Goal: Book appointment/travel/reservation

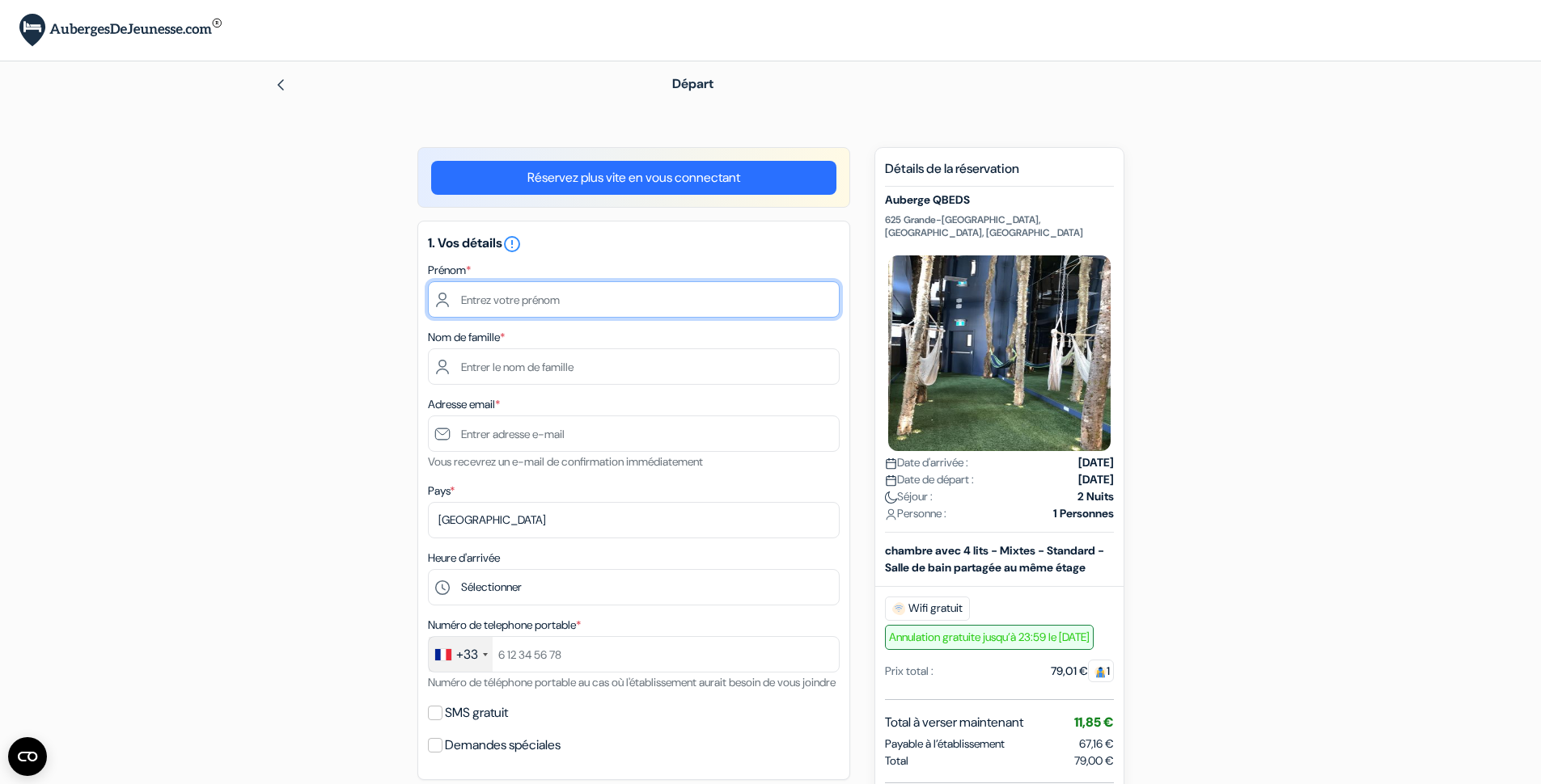
click at [620, 297] on input "text" at bounding box center [634, 299] width 411 height 36
type input "[PERSON_NAME]"
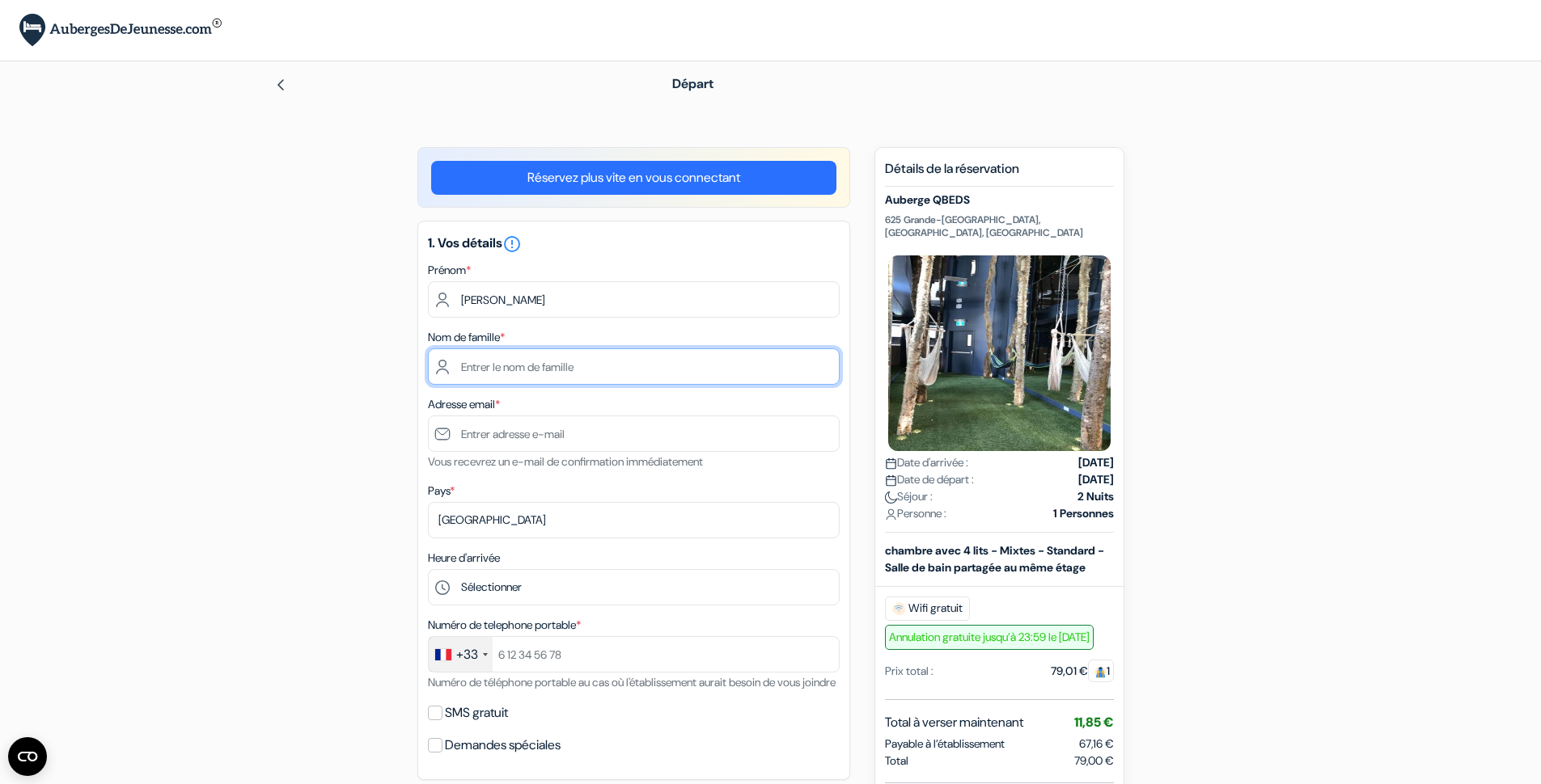
click at [606, 361] on input "text" at bounding box center [634, 366] width 411 height 36
type input "Morissd"
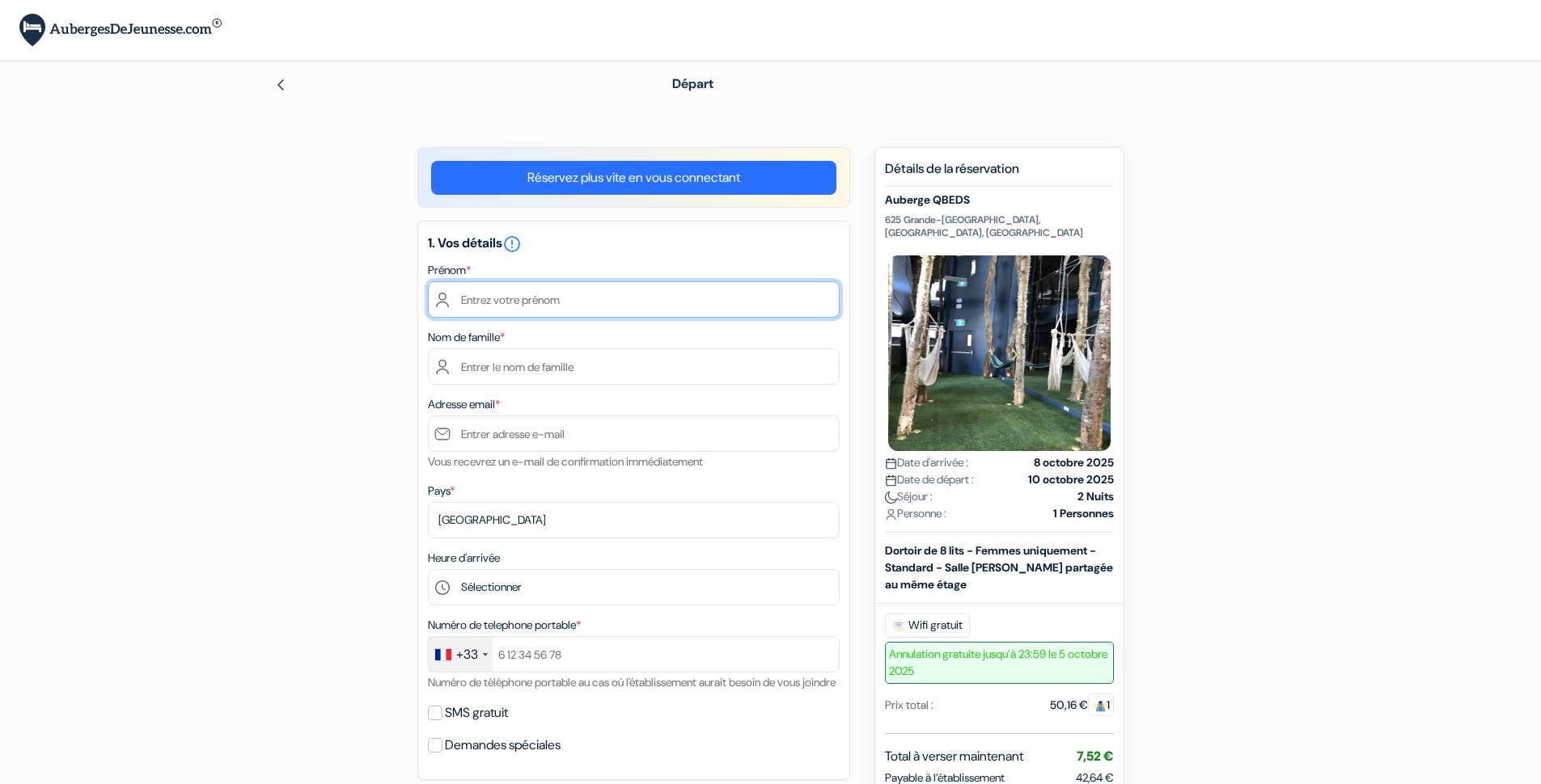
click at [713, 300] on input "text" at bounding box center [634, 299] width 411 height 36
type input "[PERSON_NAME]"
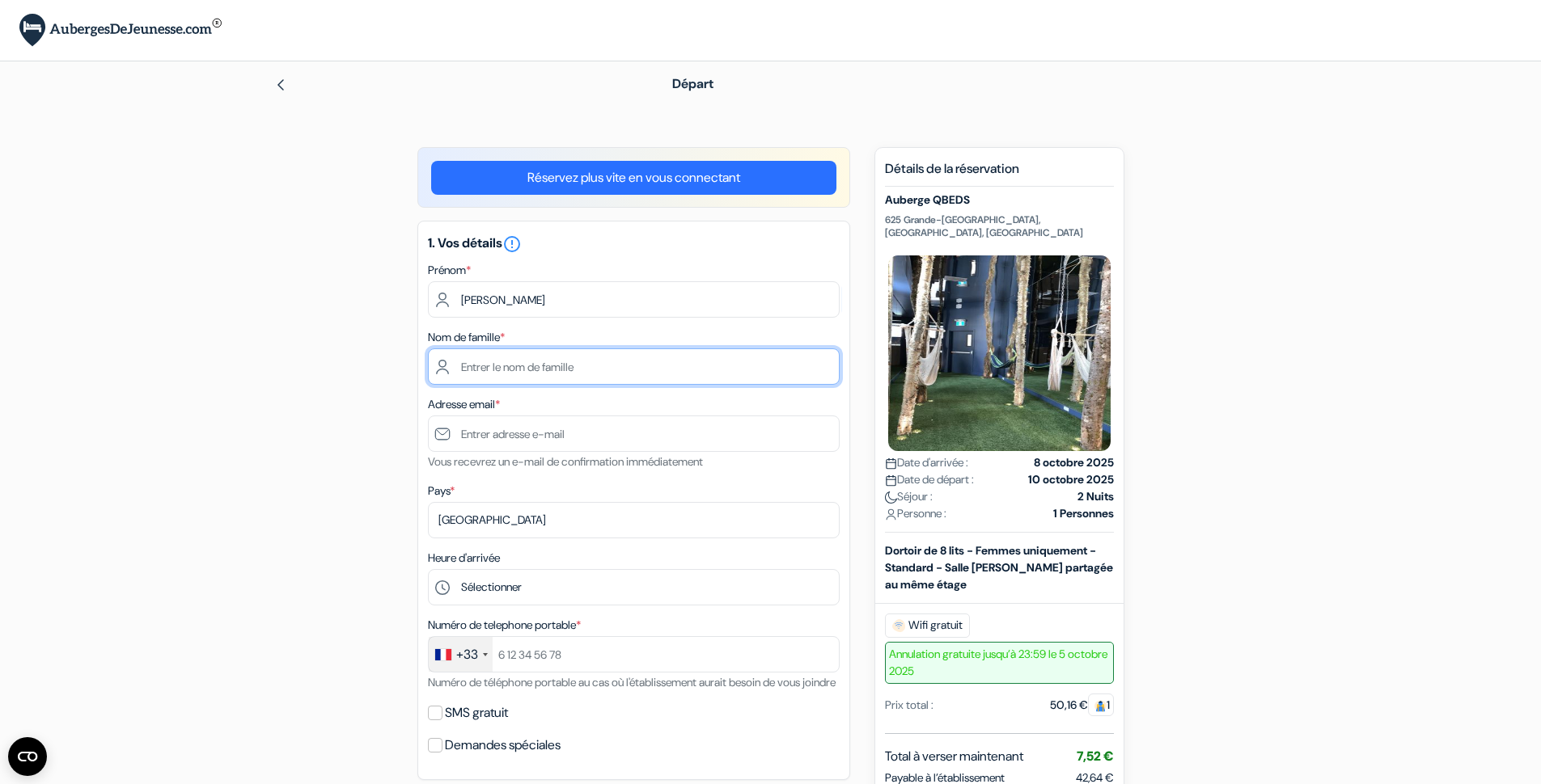
click at [645, 367] on input "text" at bounding box center [634, 366] width 411 height 36
type input "[PERSON_NAME]"
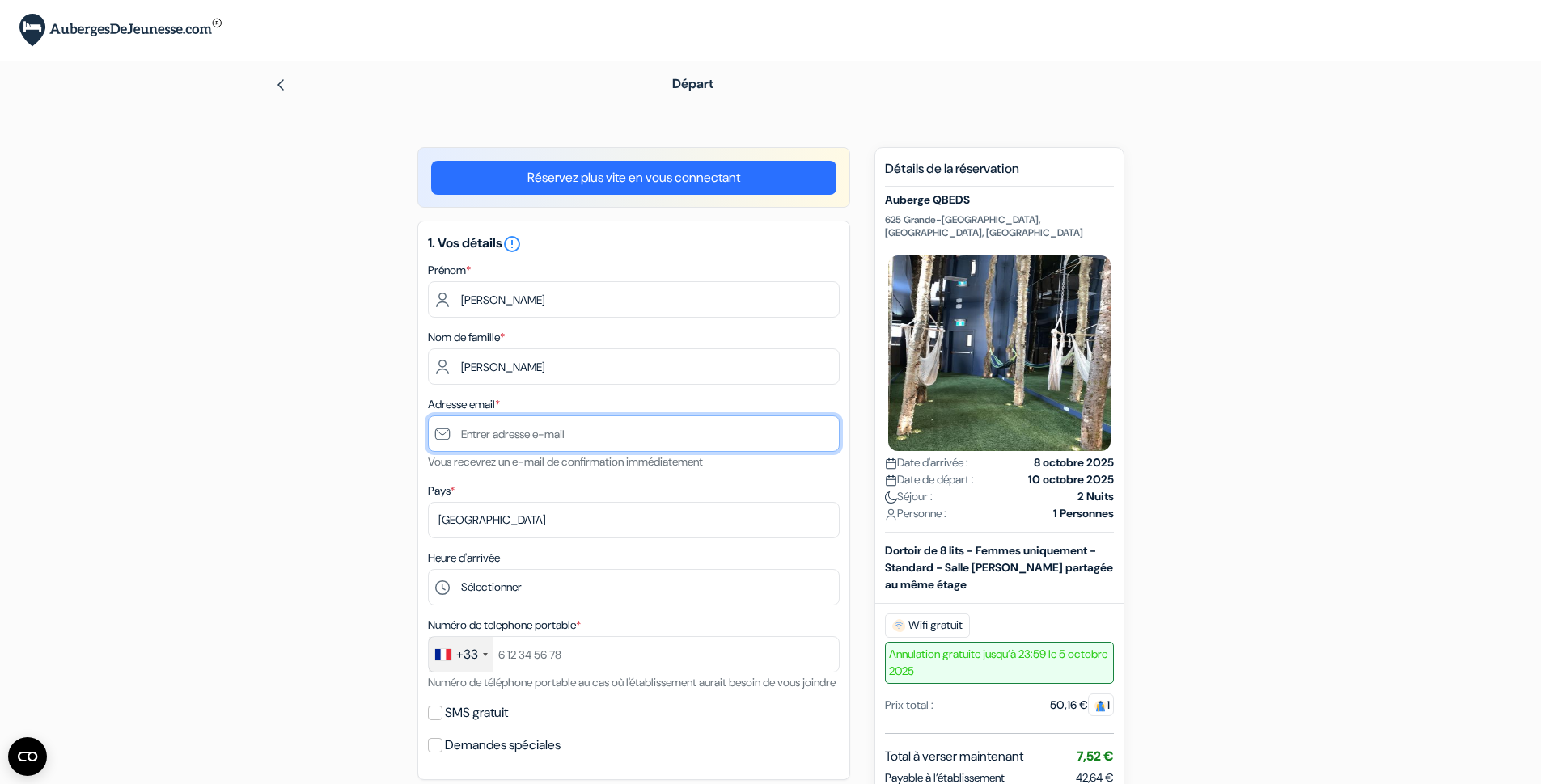
click at [615, 431] on input "text" at bounding box center [634, 433] width 411 height 36
type input "[PERSON_NAME][EMAIL_ADDRESS][PERSON_NAME][DOMAIN_NAME]"
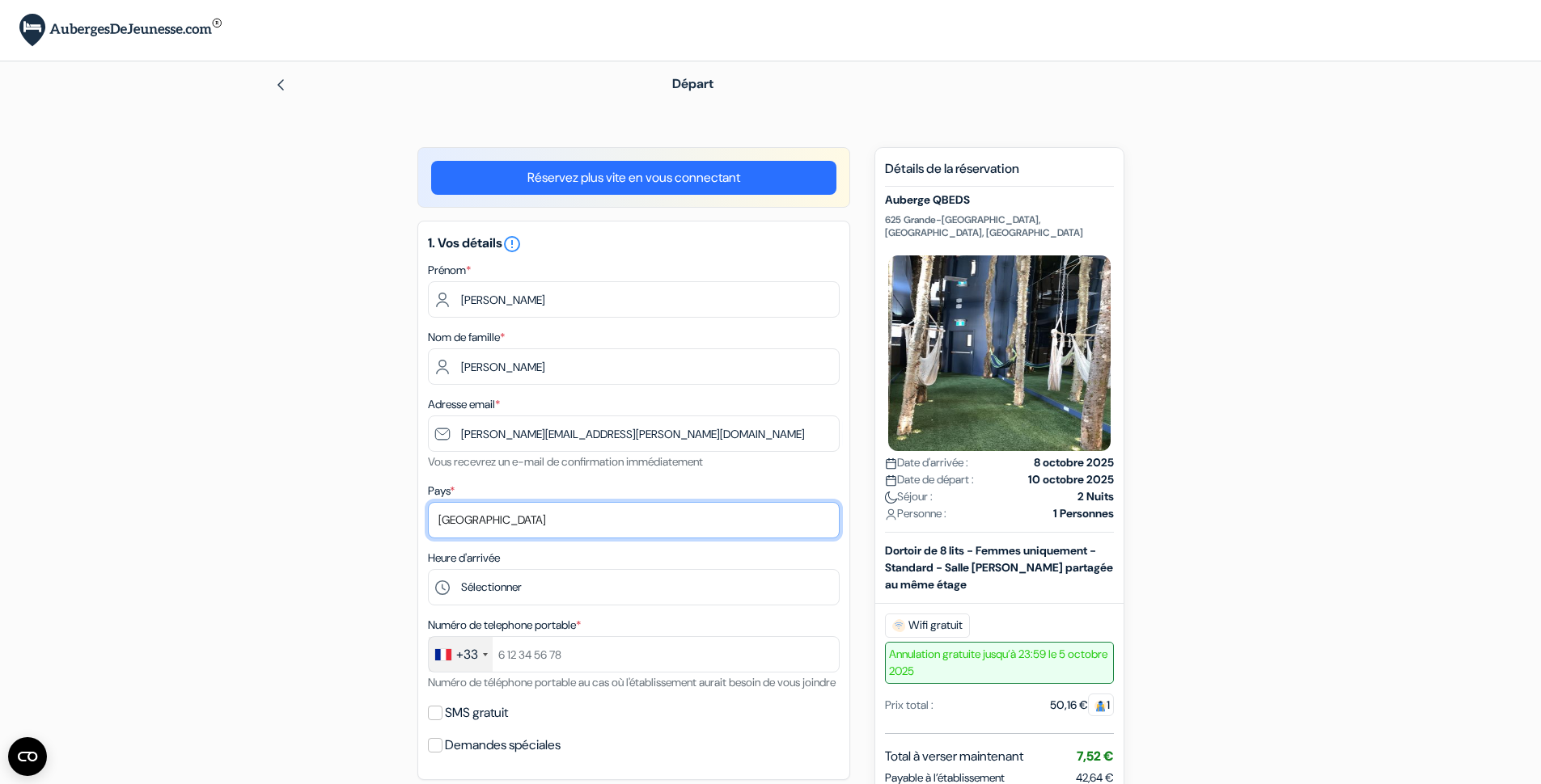
click at [428, 502] on select "Selectionner le pays Abkhazie [GEOGRAPHIC_DATA] [GEOGRAPHIC_DATA] Du [GEOGRAPHI…" at bounding box center [634, 520] width 411 height 36
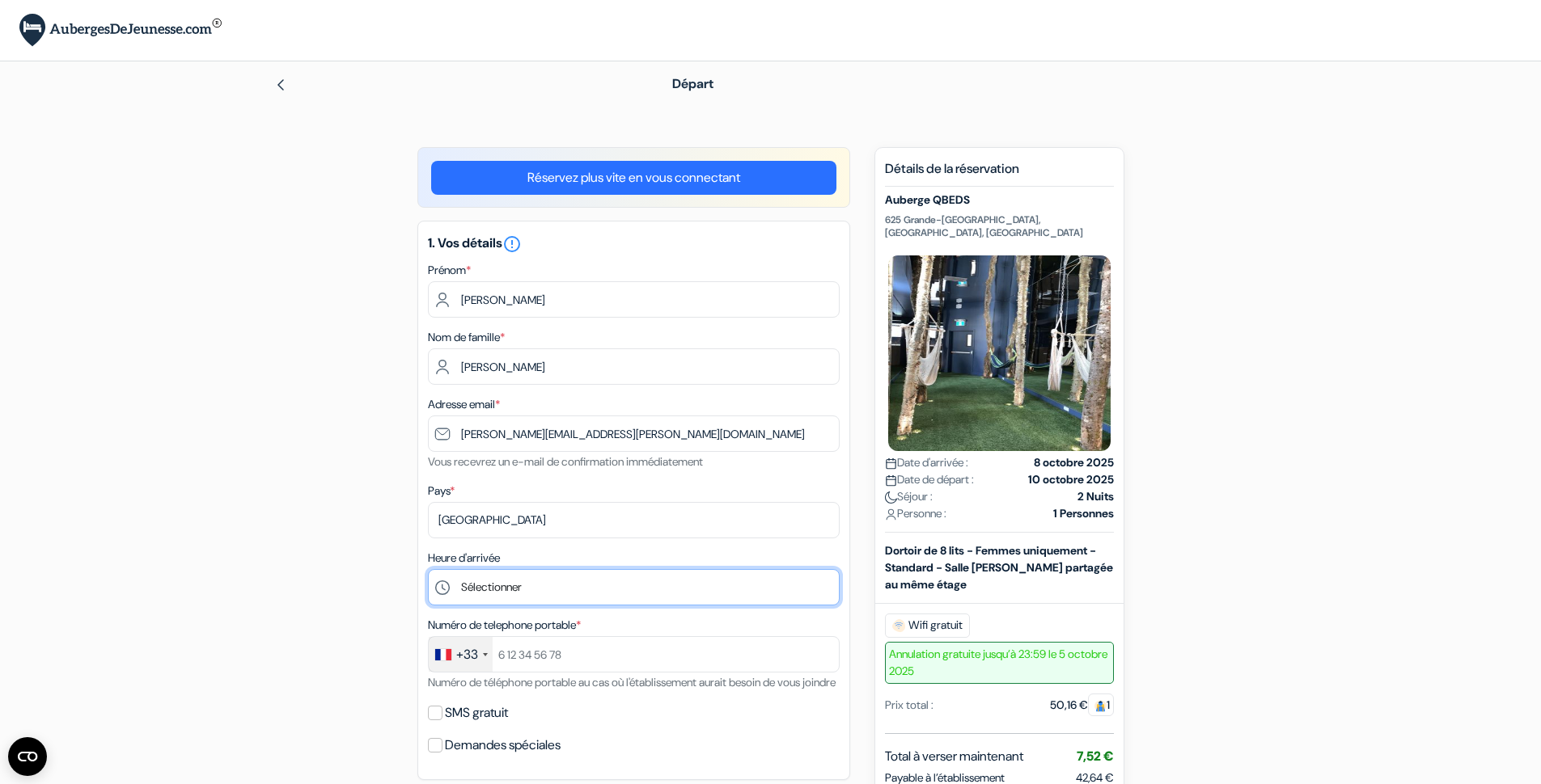
click at [428, 569] on select "Sélectionner 1:00 2:00 3:00 4:00 5:00 6:00 7:00 8:00 9:00 10:00 11:00 12:00 13:…" at bounding box center [634, 587] width 411 height 36
select select "14"
click option "14:00" at bounding box center [0, 0] width 0 height 0
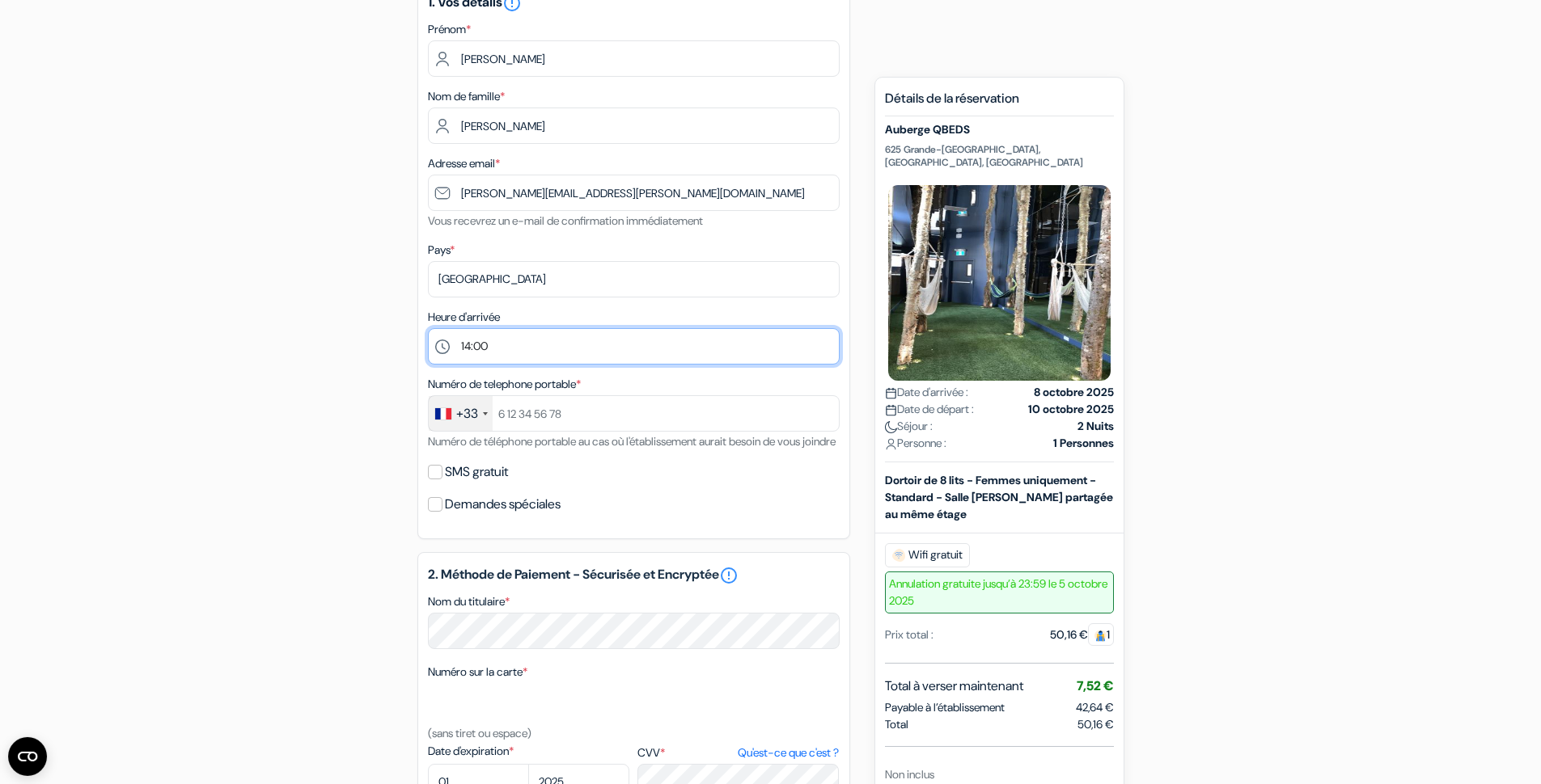
scroll to position [252, 0]
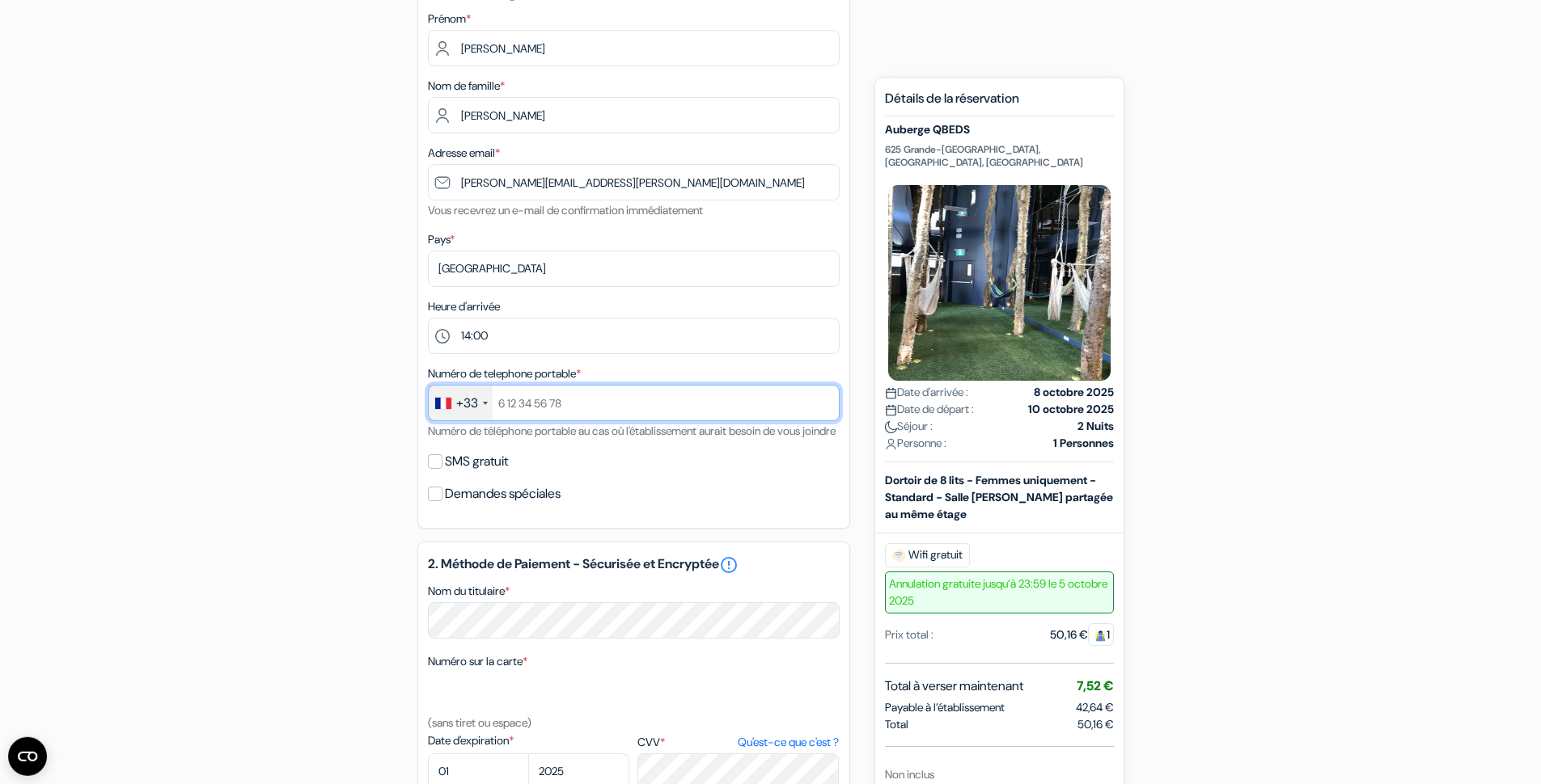
click at [498, 405] on input "text" at bounding box center [634, 403] width 411 height 36
type input "668150047"
click at [436, 469] on input "SMS gratuit" at bounding box center [435, 462] width 15 height 15
checkbox input "true"
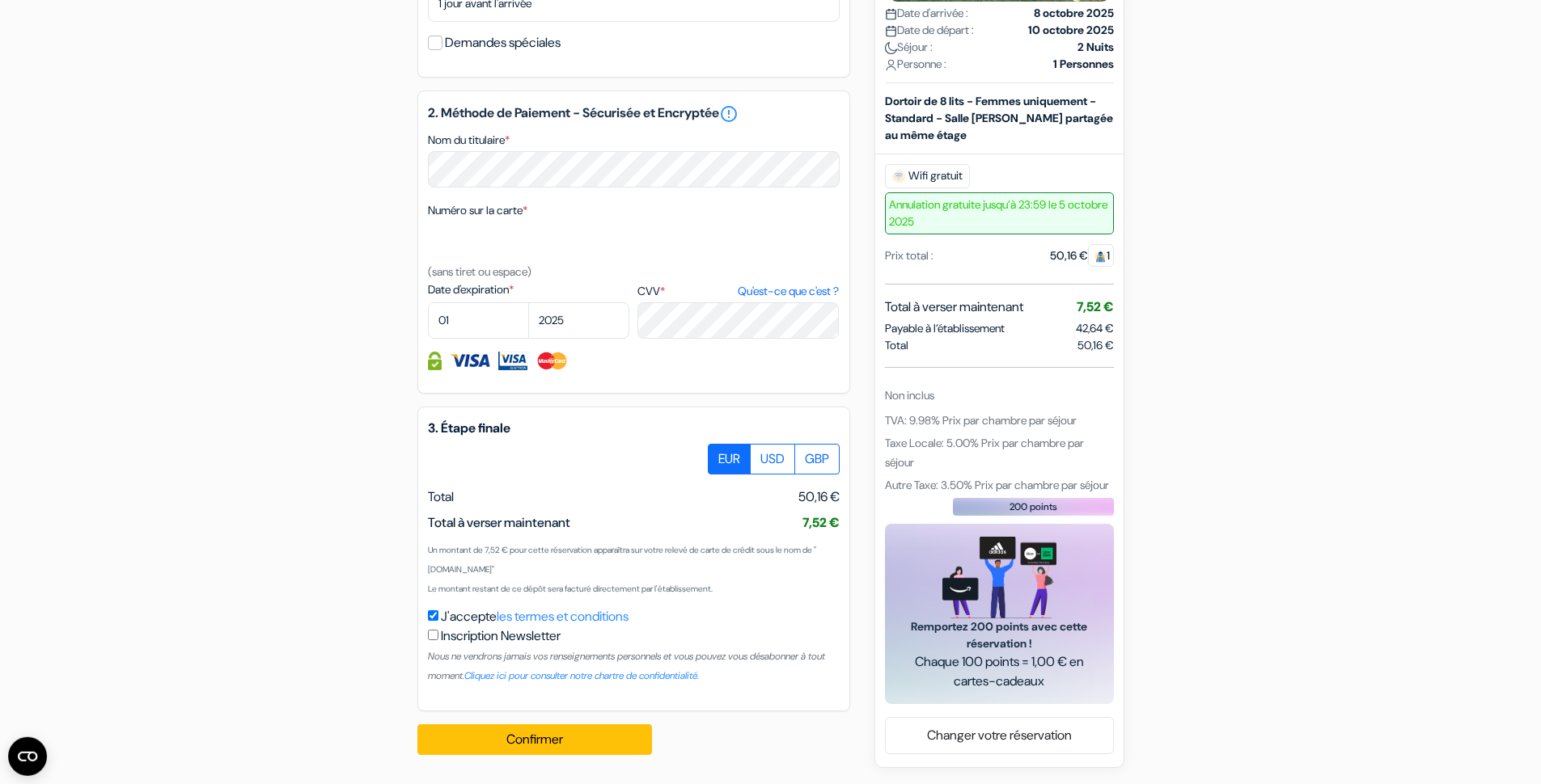
scroll to position [772, 0]
select select "12"
click option "12" at bounding box center [0, 0] width 0 height 0
select select "2028"
click option "2028" at bounding box center [0, 0] width 0 height 0
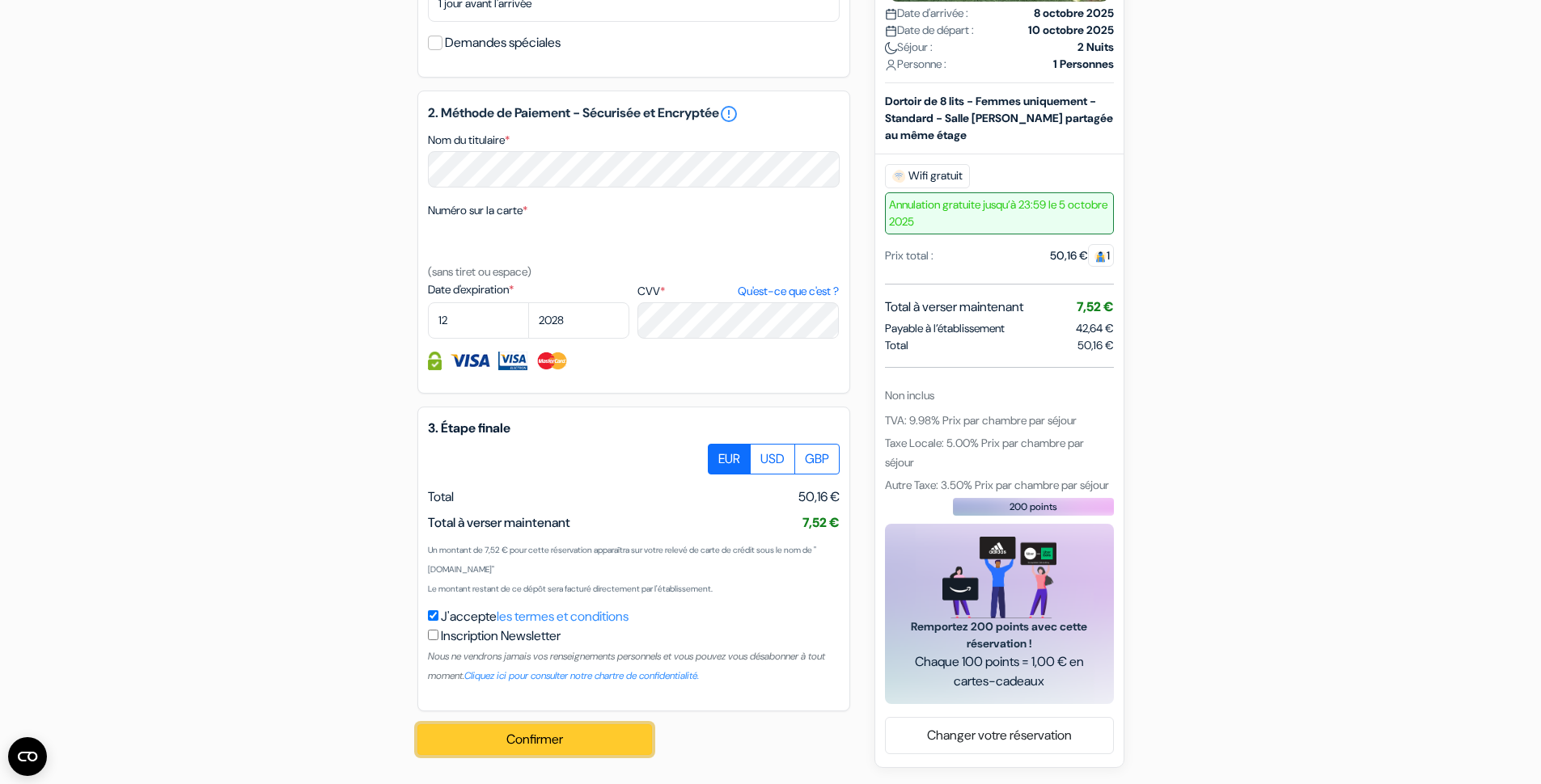
click at [585, 742] on button "Confirmer Loading..." at bounding box center [534, 739] width 234 height 30
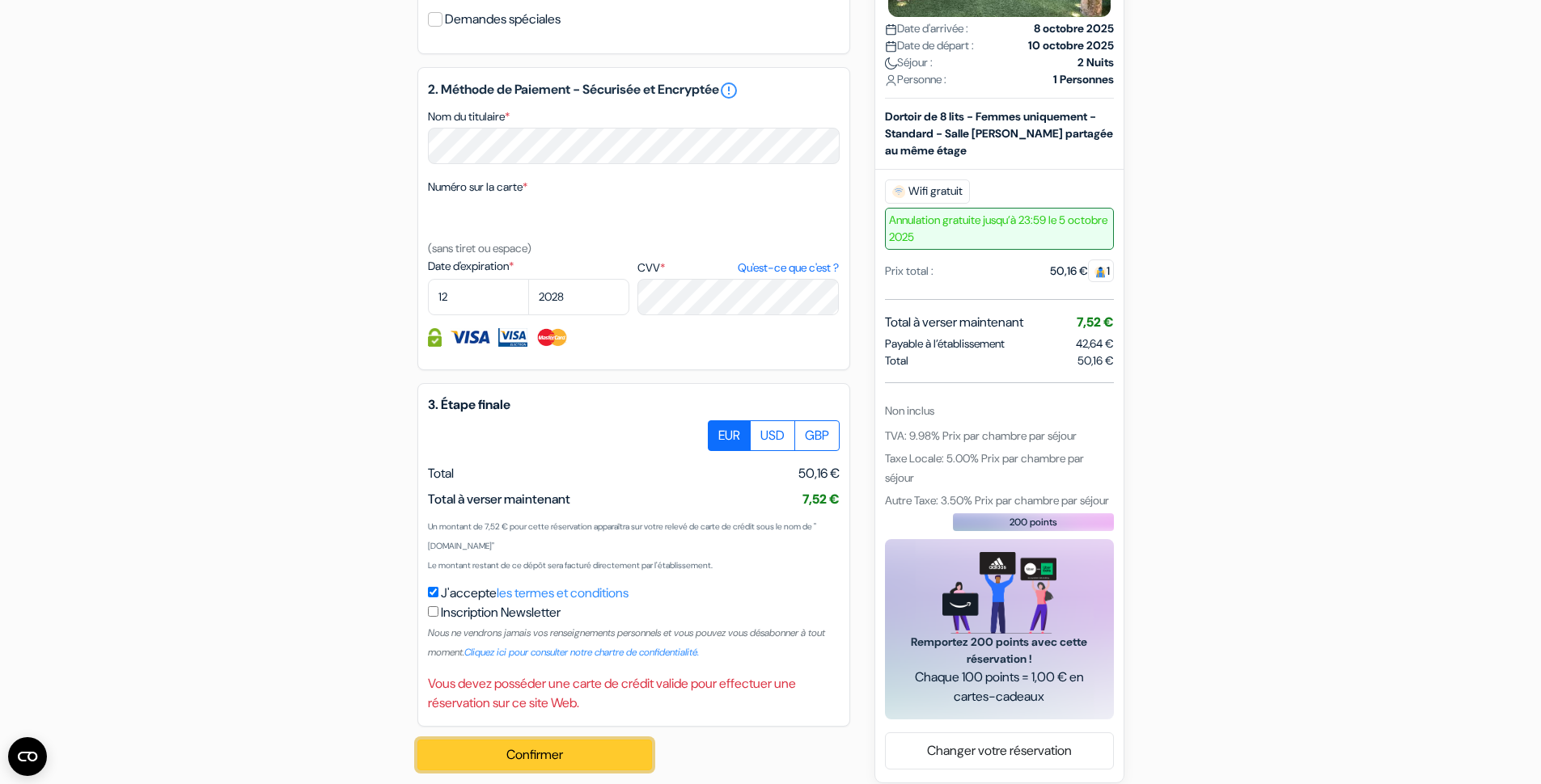
click at [578, 770] on button "Confirmer Loading..." at bounding box center [534, 755] width 234 height 30
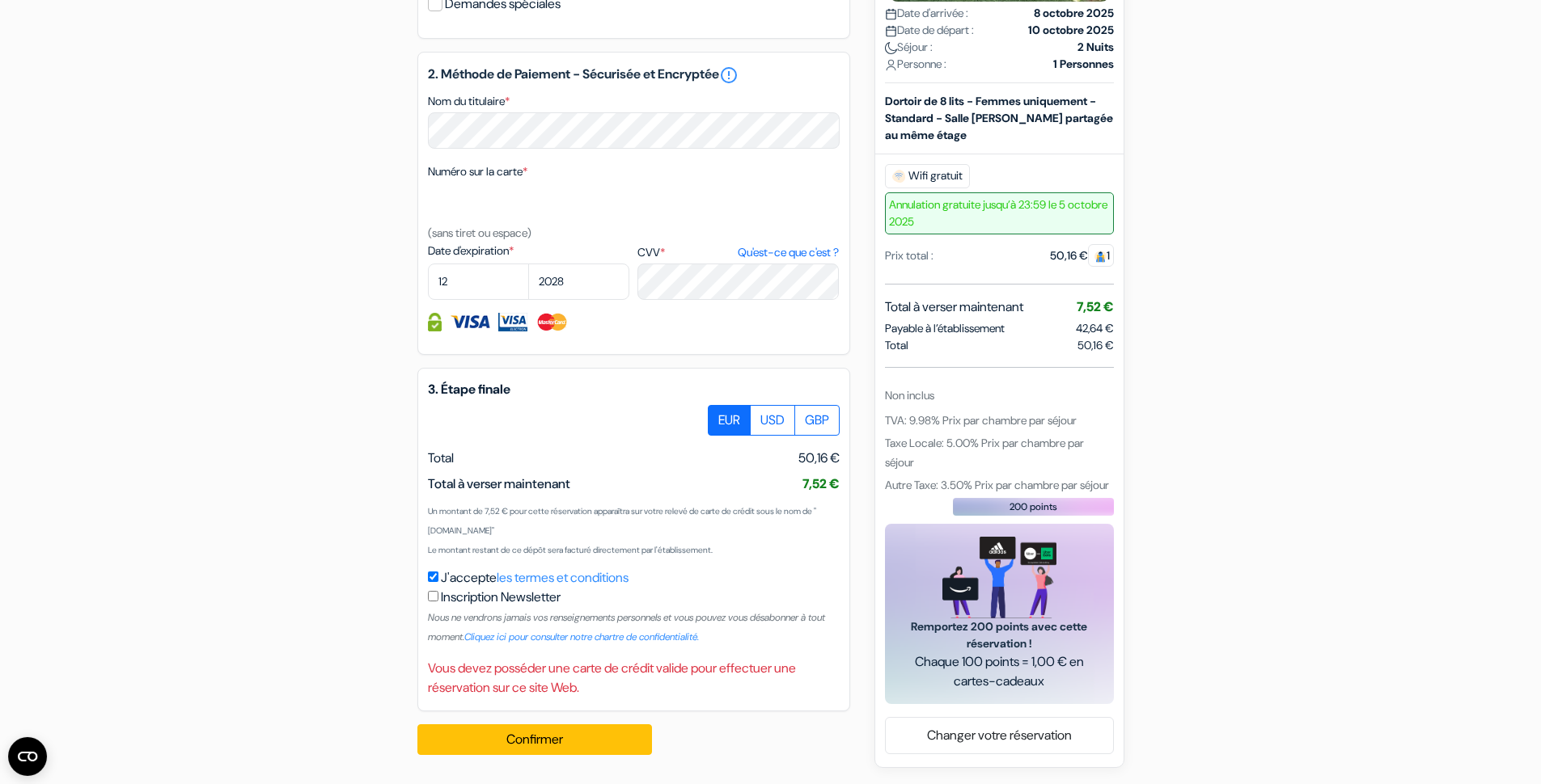
scroll to position [811, 0]
click at [532, 743] on button "Confirmer Loading..." at bounding box center [534, 739] width 234 height 30
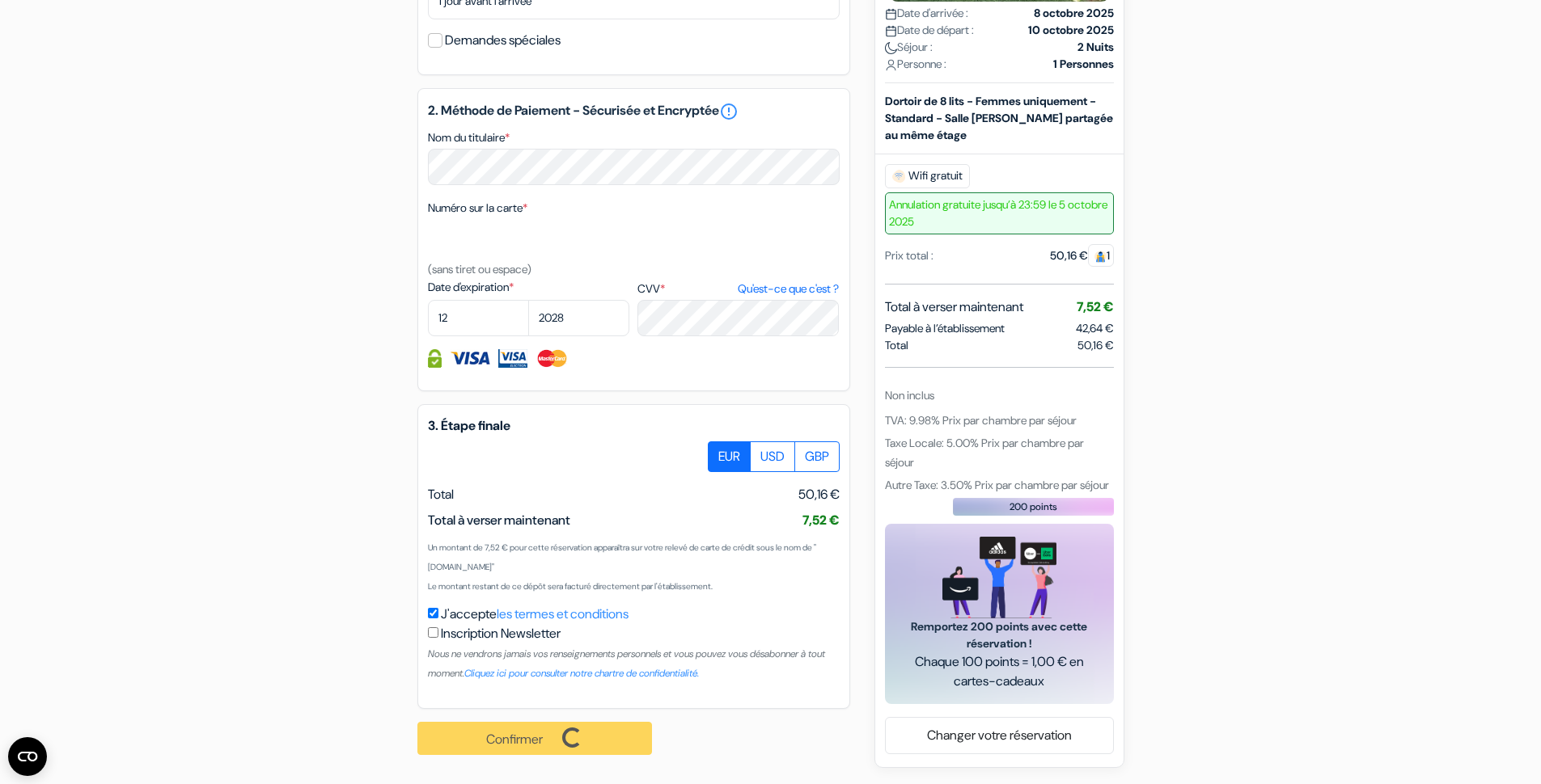
scroll to position [773, 0]
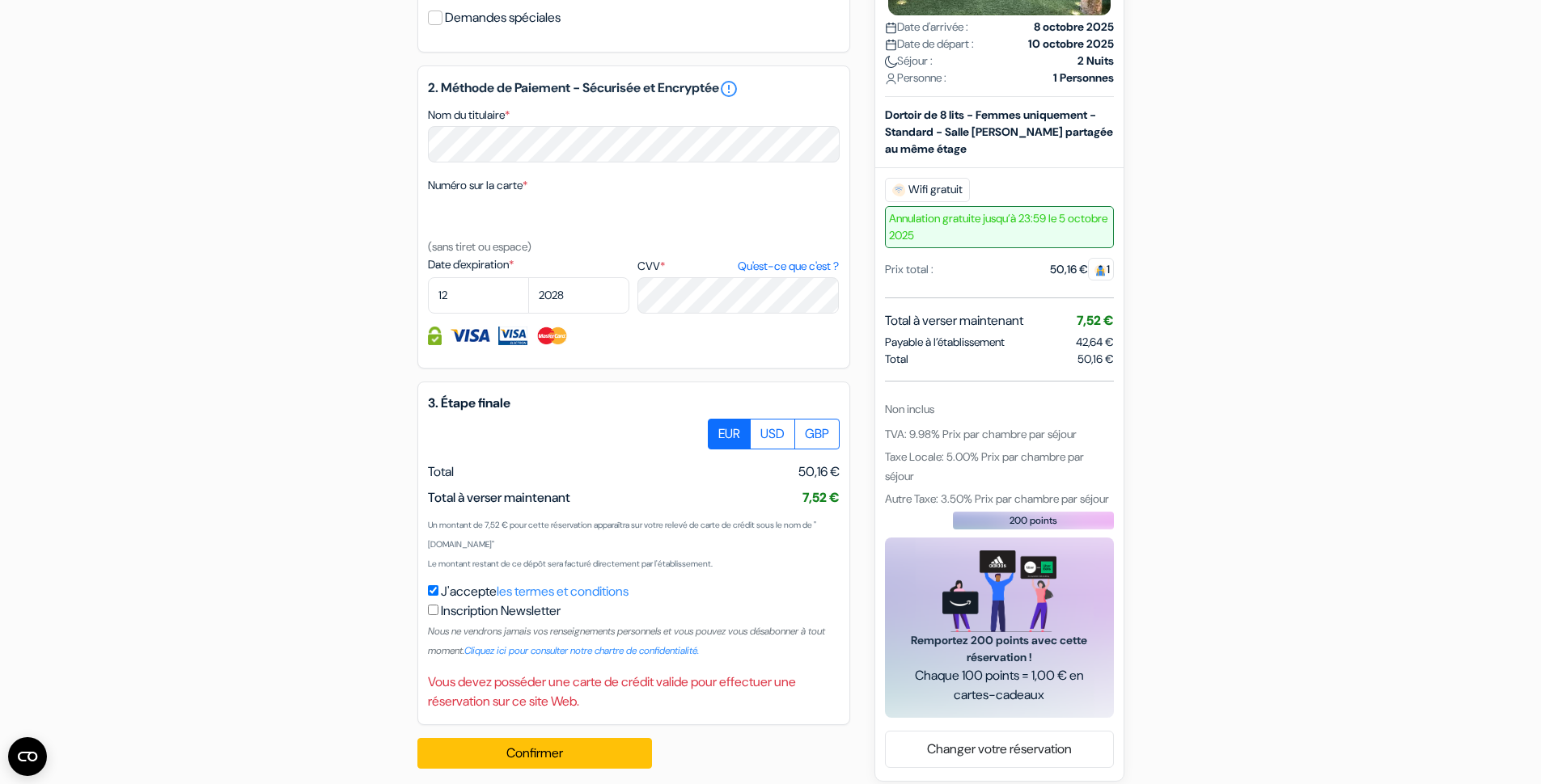
click at [434, 615] on input "checkbox" at bounding box center [433, 610] width 11 height 11
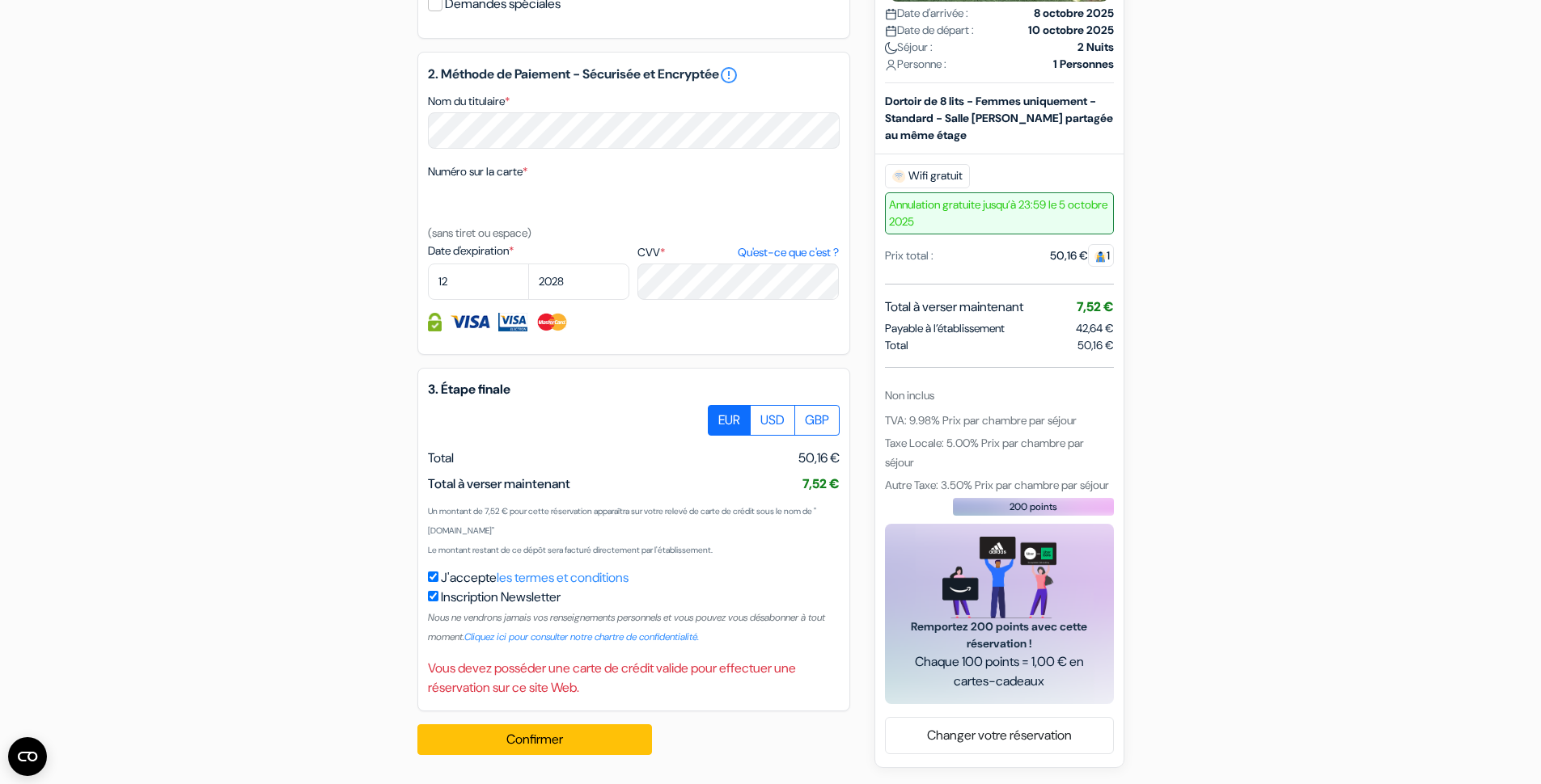
click at [452, 329] on img at bounding box center [470, 322] width 40 height 19
click at [514, 321] on img at bounding box center [513, 322] width 30 height 19
click at [723, 423] on label "EUR" at bounding box center [729, 419] width 43 height 30
click at [719, 415] on input "EUR" at bounding box center [713, 410] width 11 height 11
click at [501, 740] on button "Confirmer Loading..." at bounding box center [534, 739] width 234 height 30
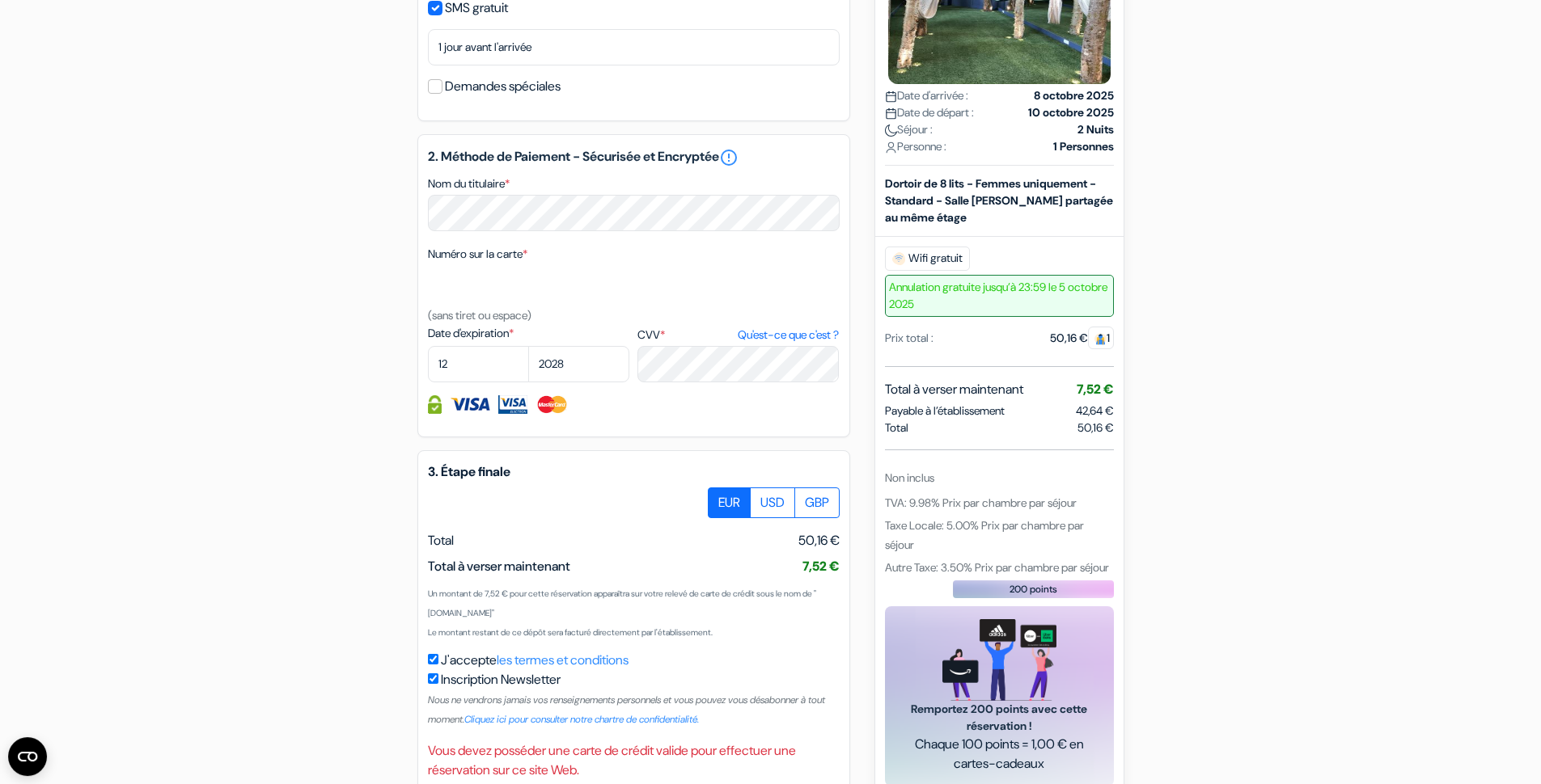
scroll to position [704, 0]
click at [806, 345] on link "Qu'est-ce que c'est ?" at bounding box center [788, 337] width 101 height 17
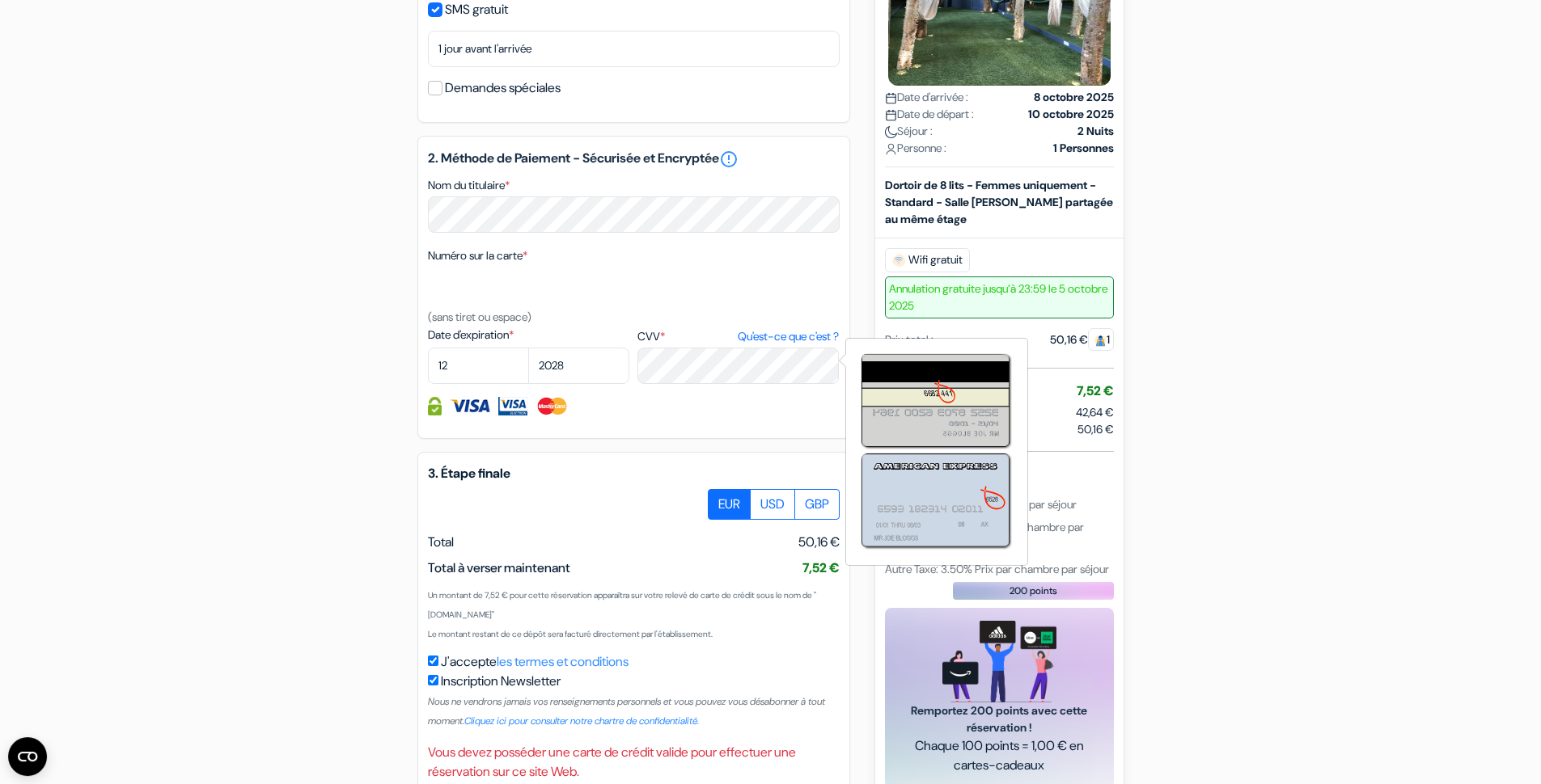
click at [807, 345] on link "Qu'est-ce que c'est ?" at bounding box center [788, 337] width 101 height 17
click at [1423, 340] on form "Départ add_box Auberge QBEDS [STREET_ADDRESS] Détails de l'établissement Auberg…" at bounding box center [770, 84] width 1541 height 1453
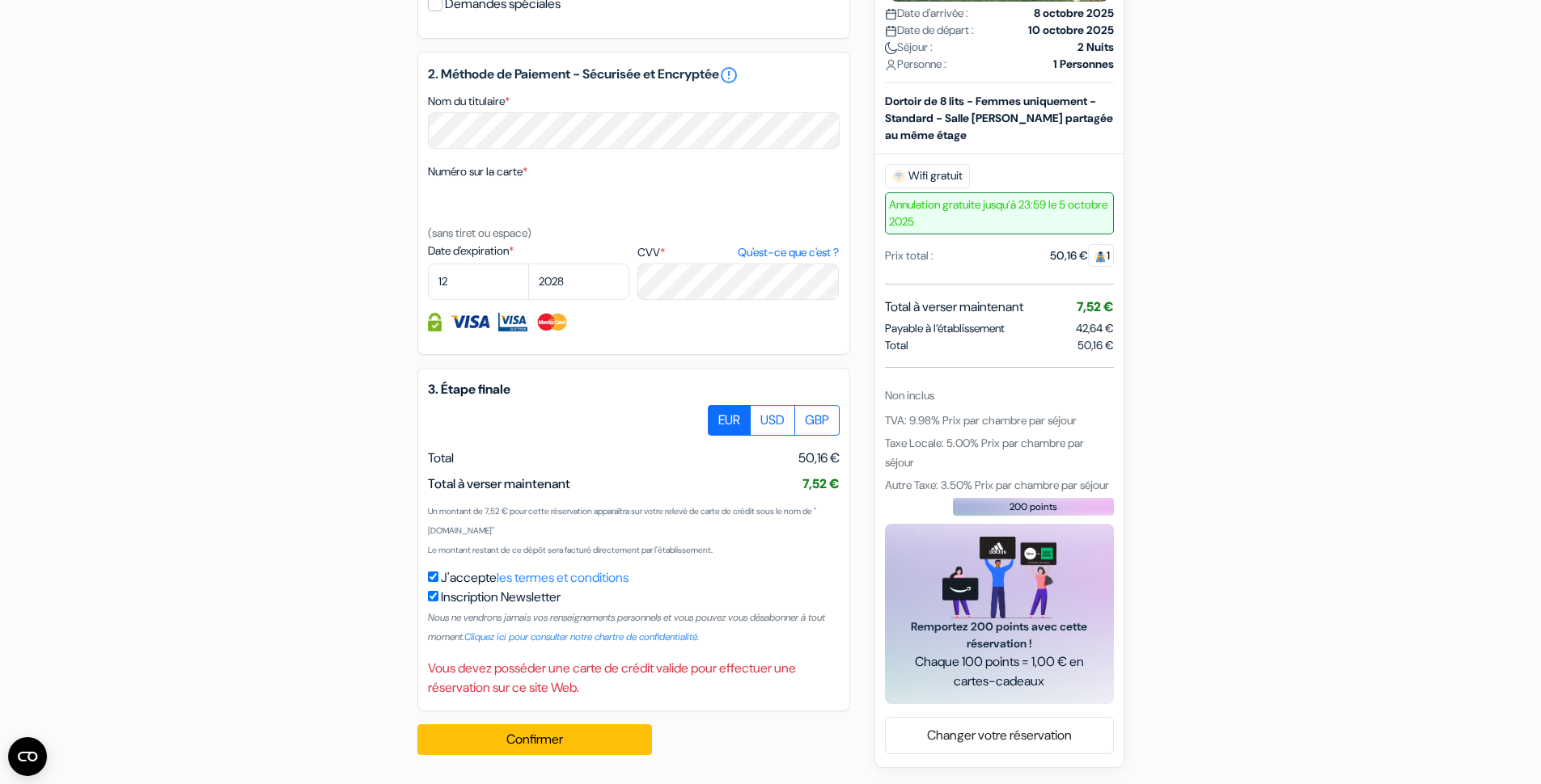
scroll to position [811, 0]
click at [557, 166] on div "Numéro sur la carte * (sans tiret ou espace)" at bounding box center [634, 202] width 411 height 81
click at [540, 170] on div "Numéro sur la carte * (sans tiret ou espace)" at bounding box center [634, 202] width 411 height 81
click at [432, 598] on input "checkbox" at bounding box center [433, 596] width 11 height 11
checkbox input "false"
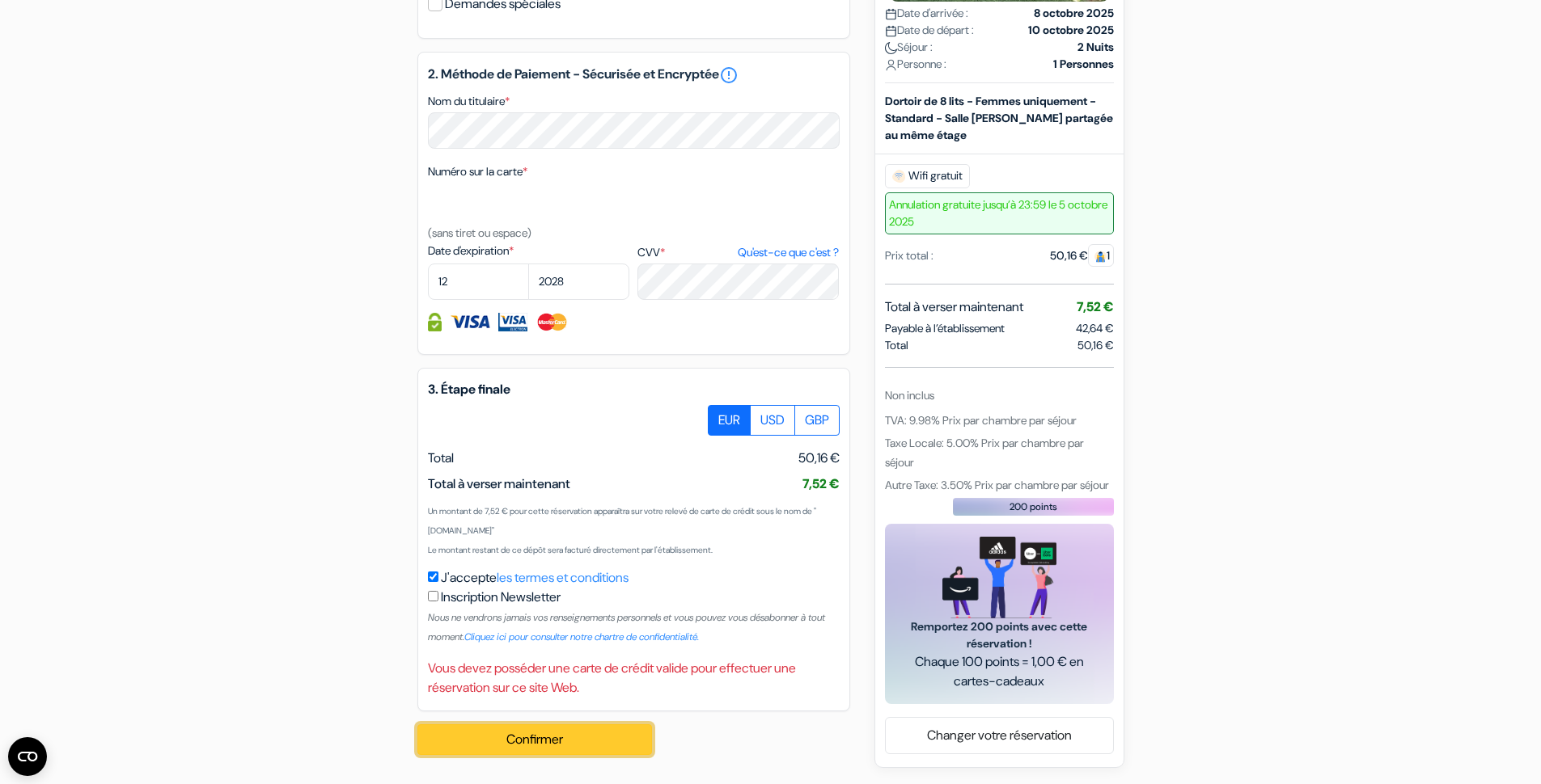
click at [525, 743] on button "Confirmer Loading..." at bounding box center [534, 739] width 234 height 30
